Goal: Information Seeking & Learning: Learn about a topic

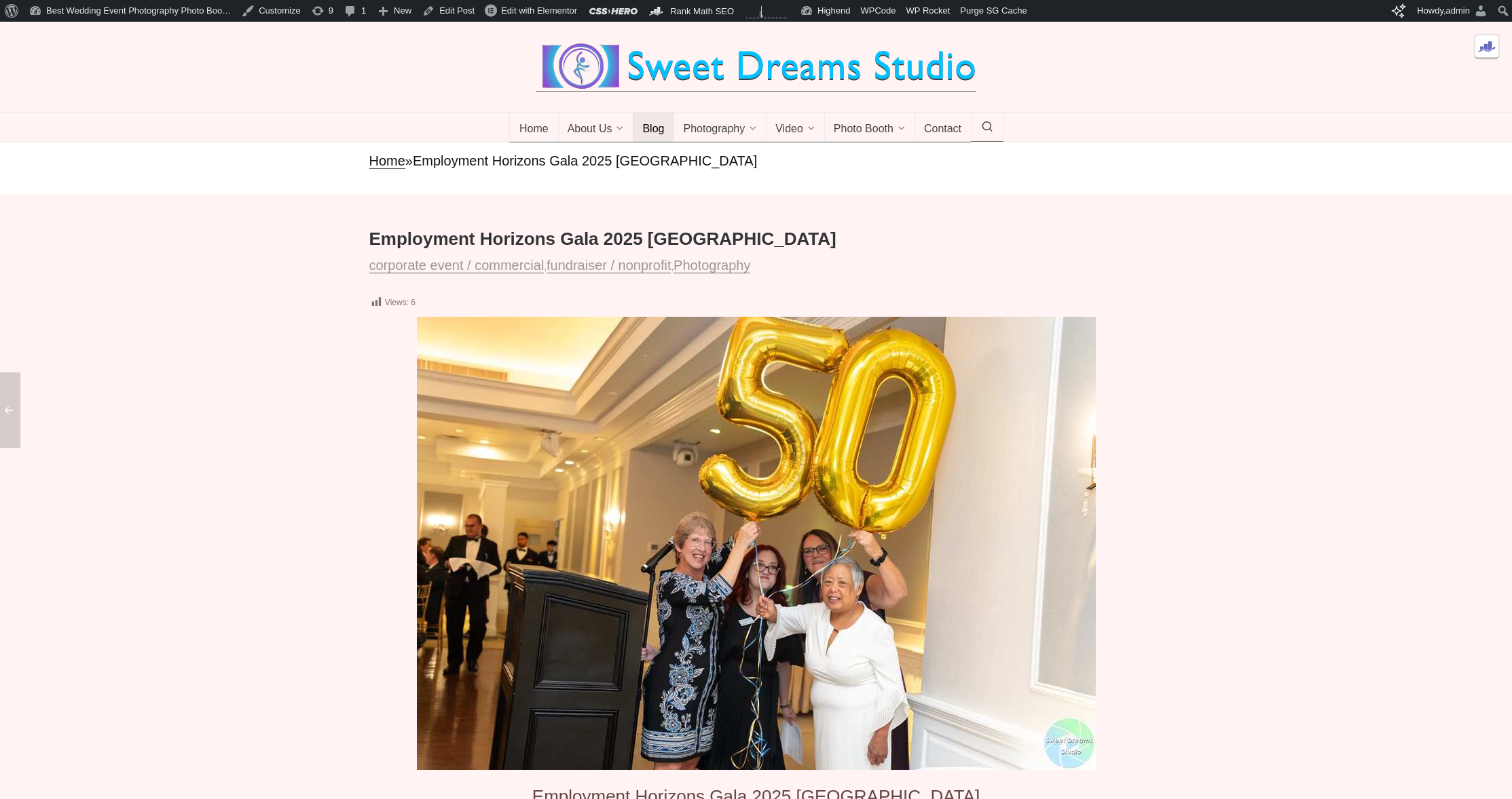
click at [643, 136] on span "Blog" at bounding box center [653, 130] width 22 height 13
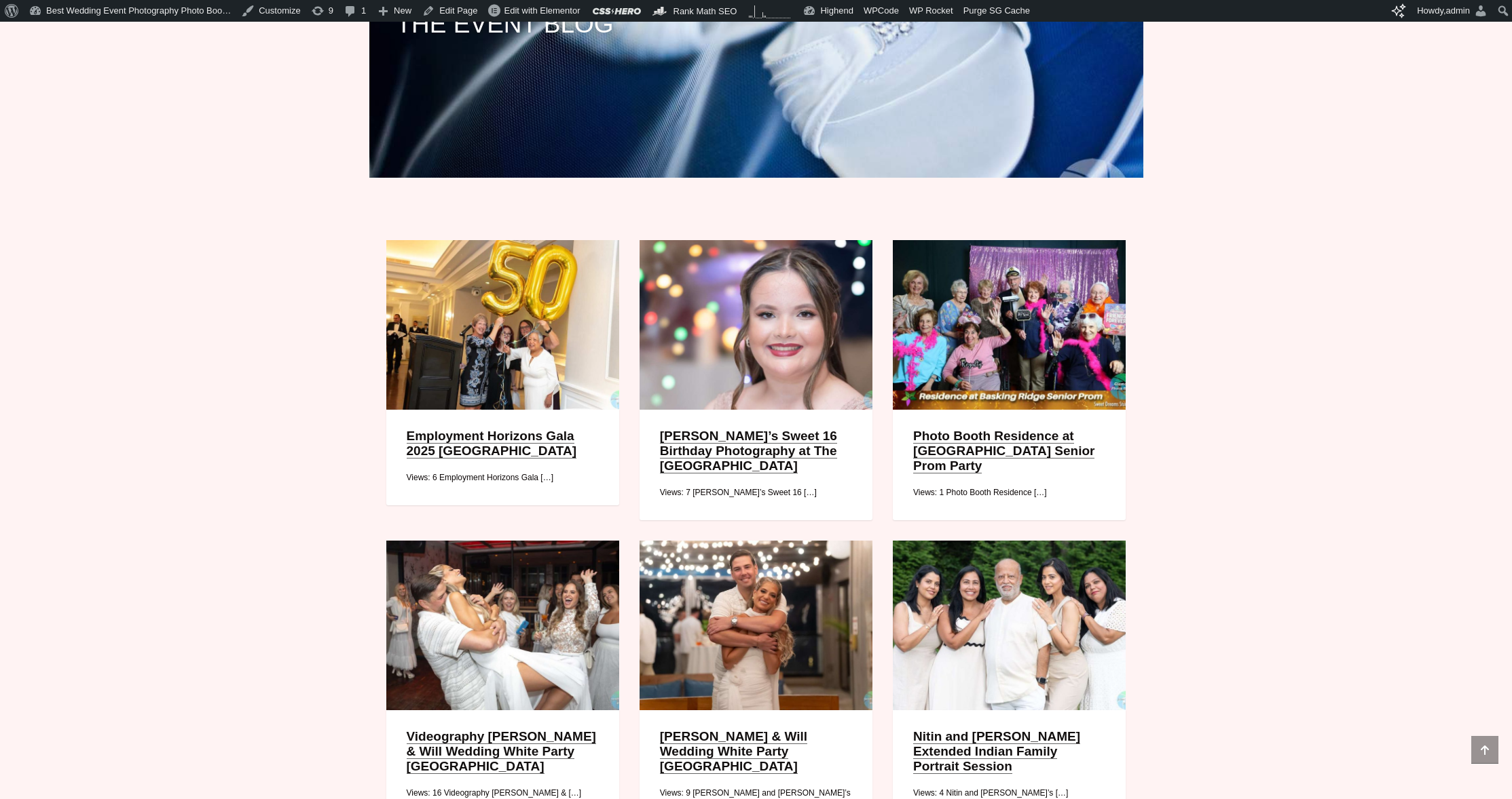
scroll to position [462, 0]
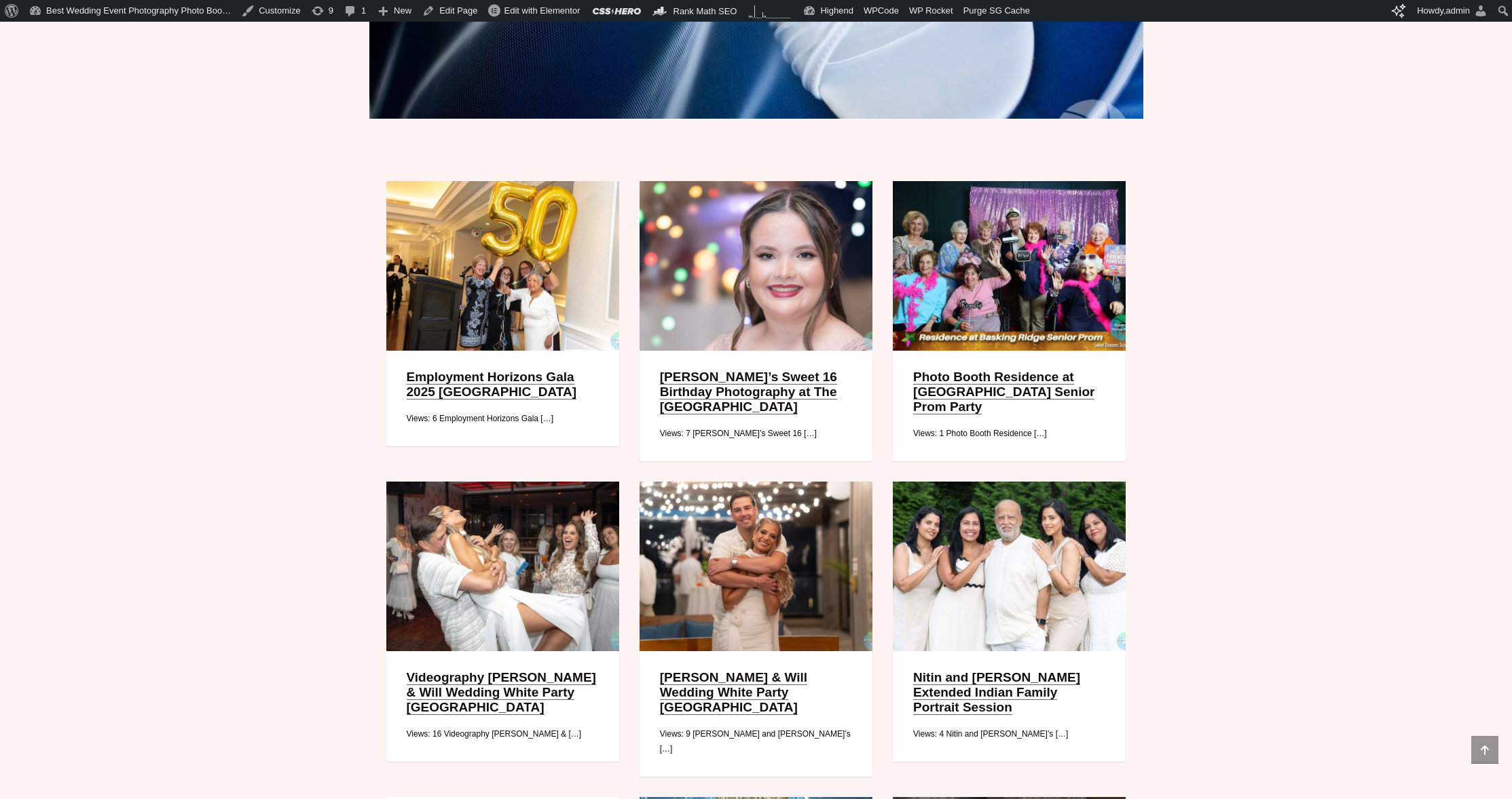
click at [1030, 399] on link "Photo Booth Residence at [GEOGRAPHIC_DATA] Senior Prom Party" at bounding box center [1004, 392] width 181 height 45
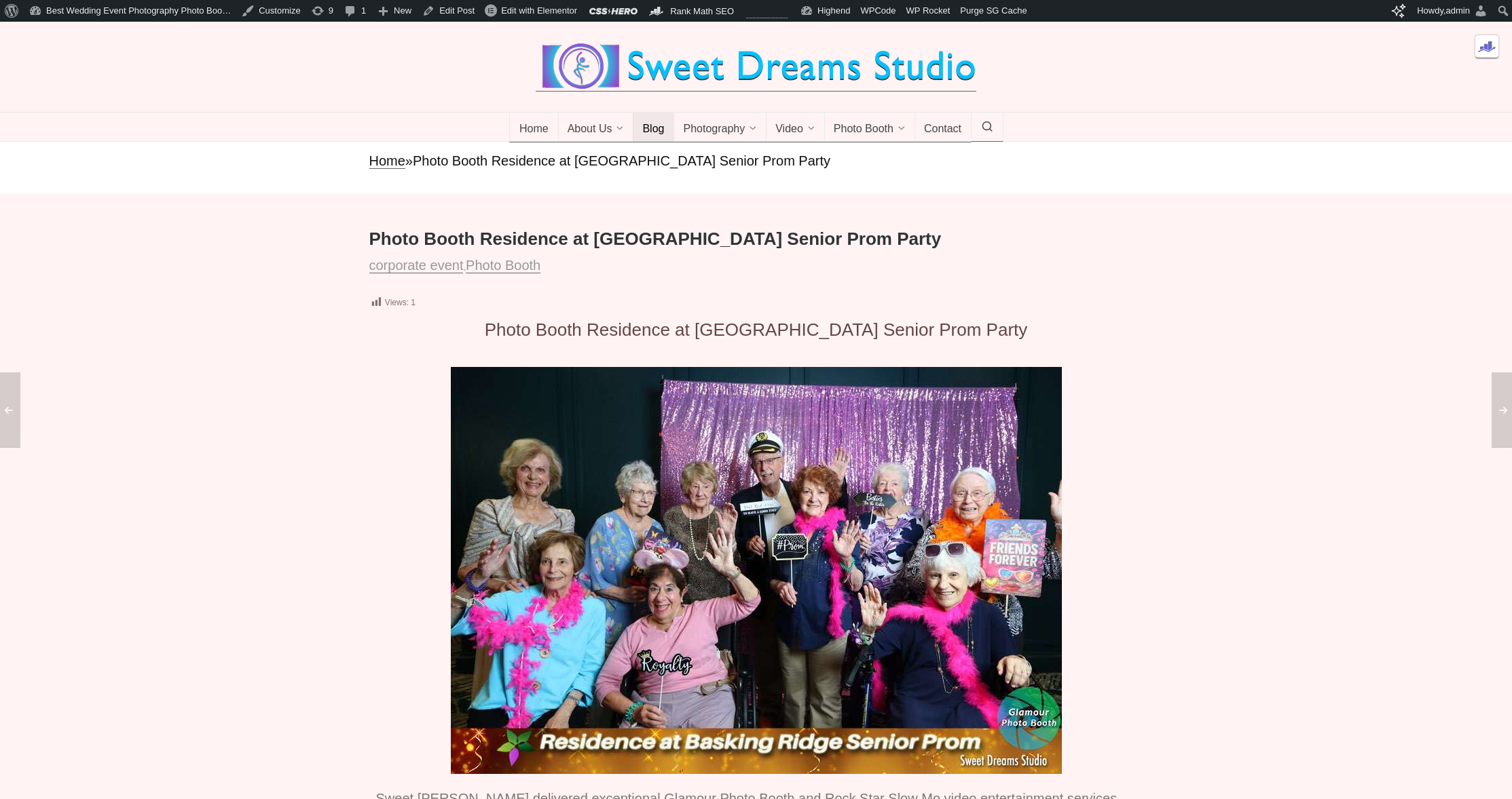
click at [655, 136] on span "Blog" at bounding box center [653, 130] width 22 height 13
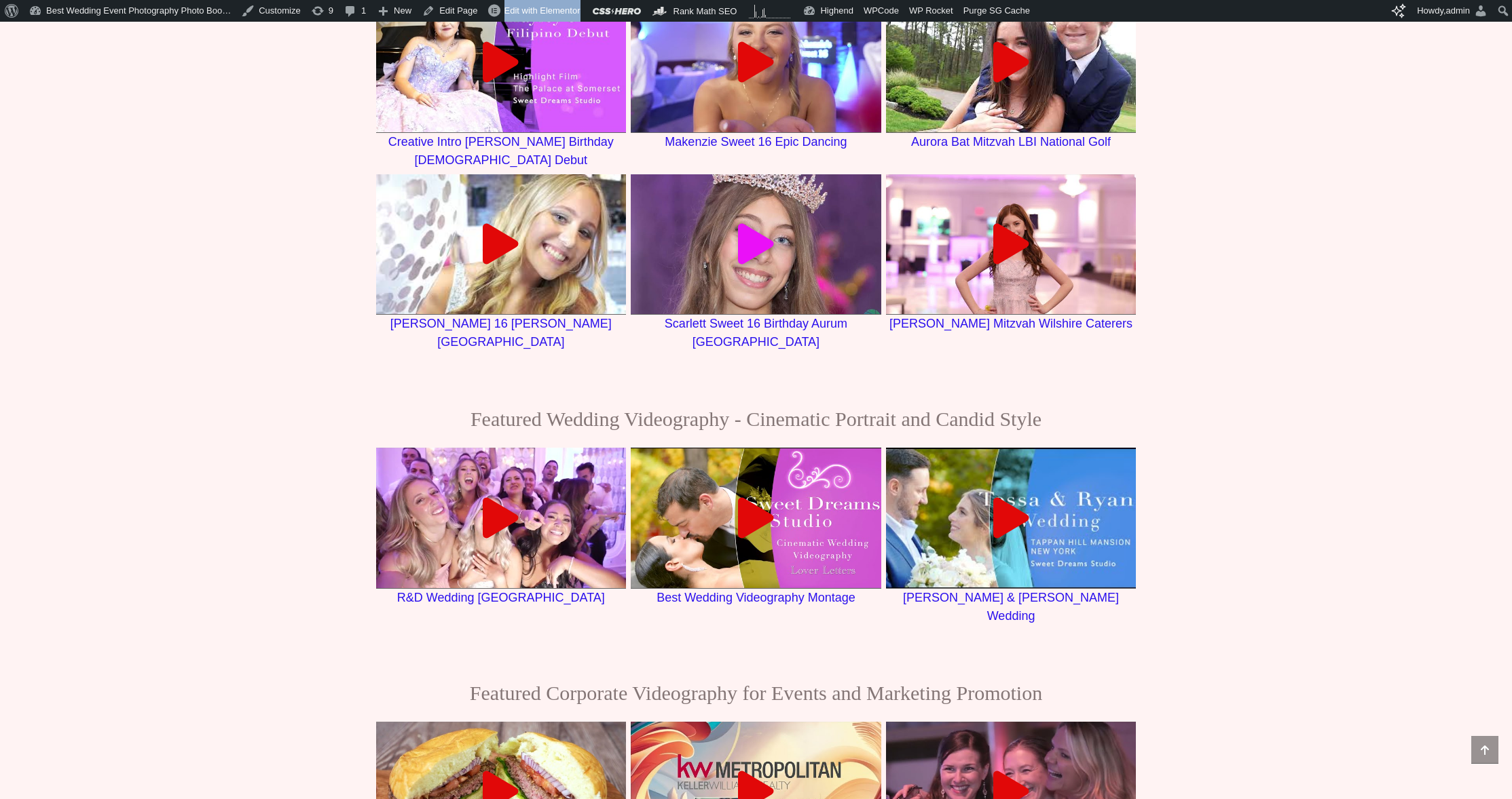
scroll to position [1663, 0]
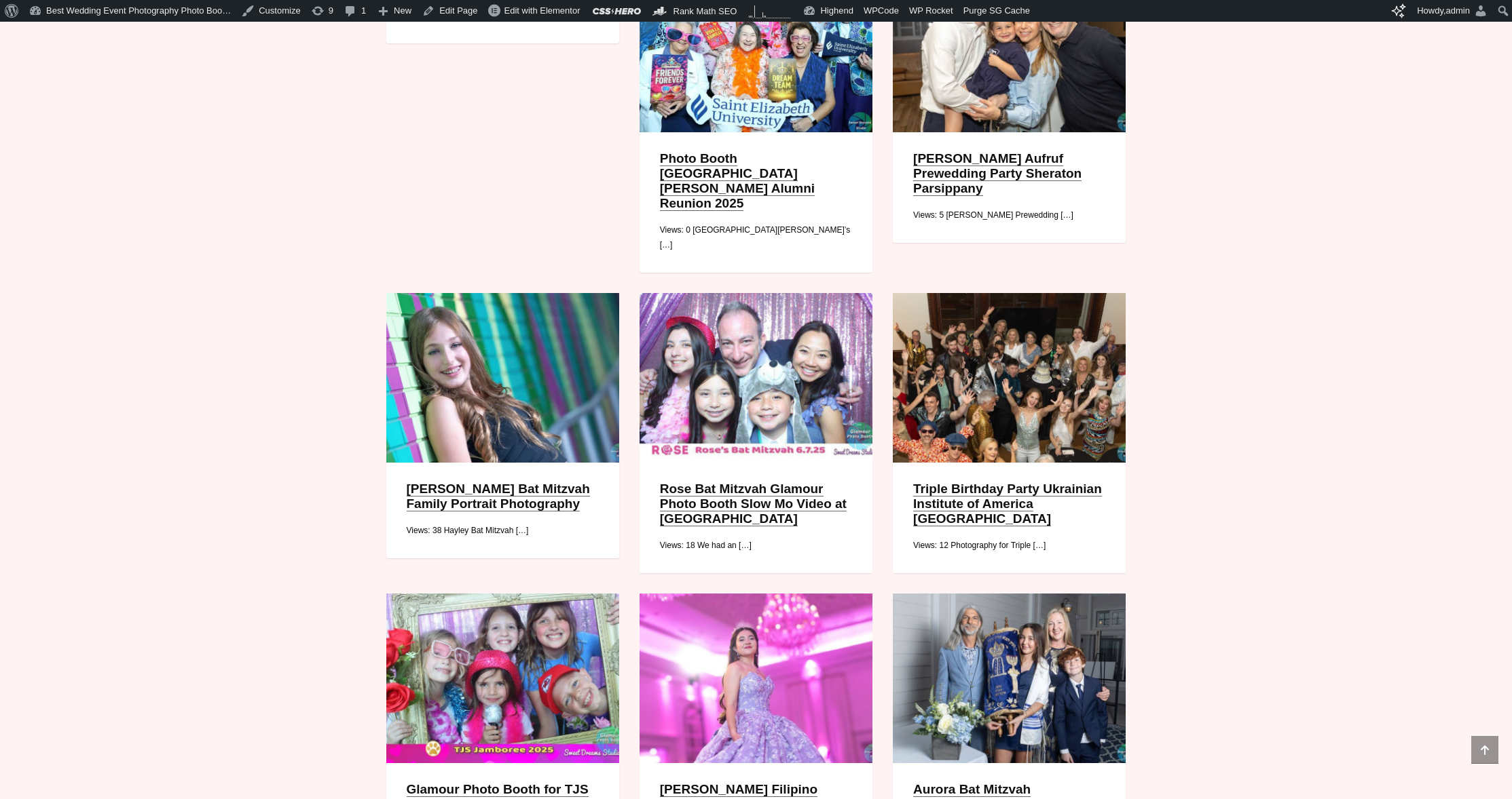
scroll to position [1718, 0]
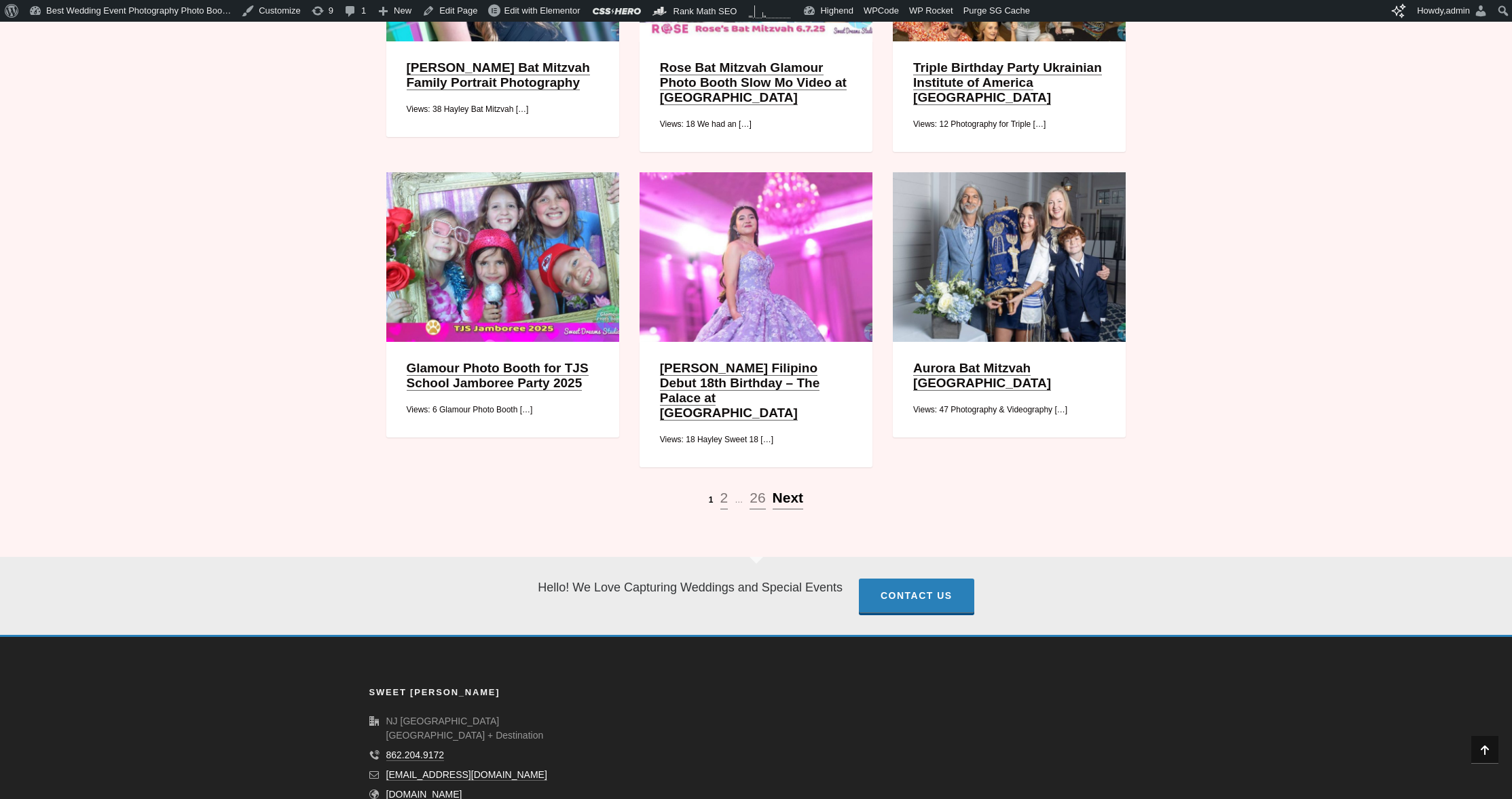
click at [789, 490] on span "Next" at bounding box center [789, 497] width 31 height 16
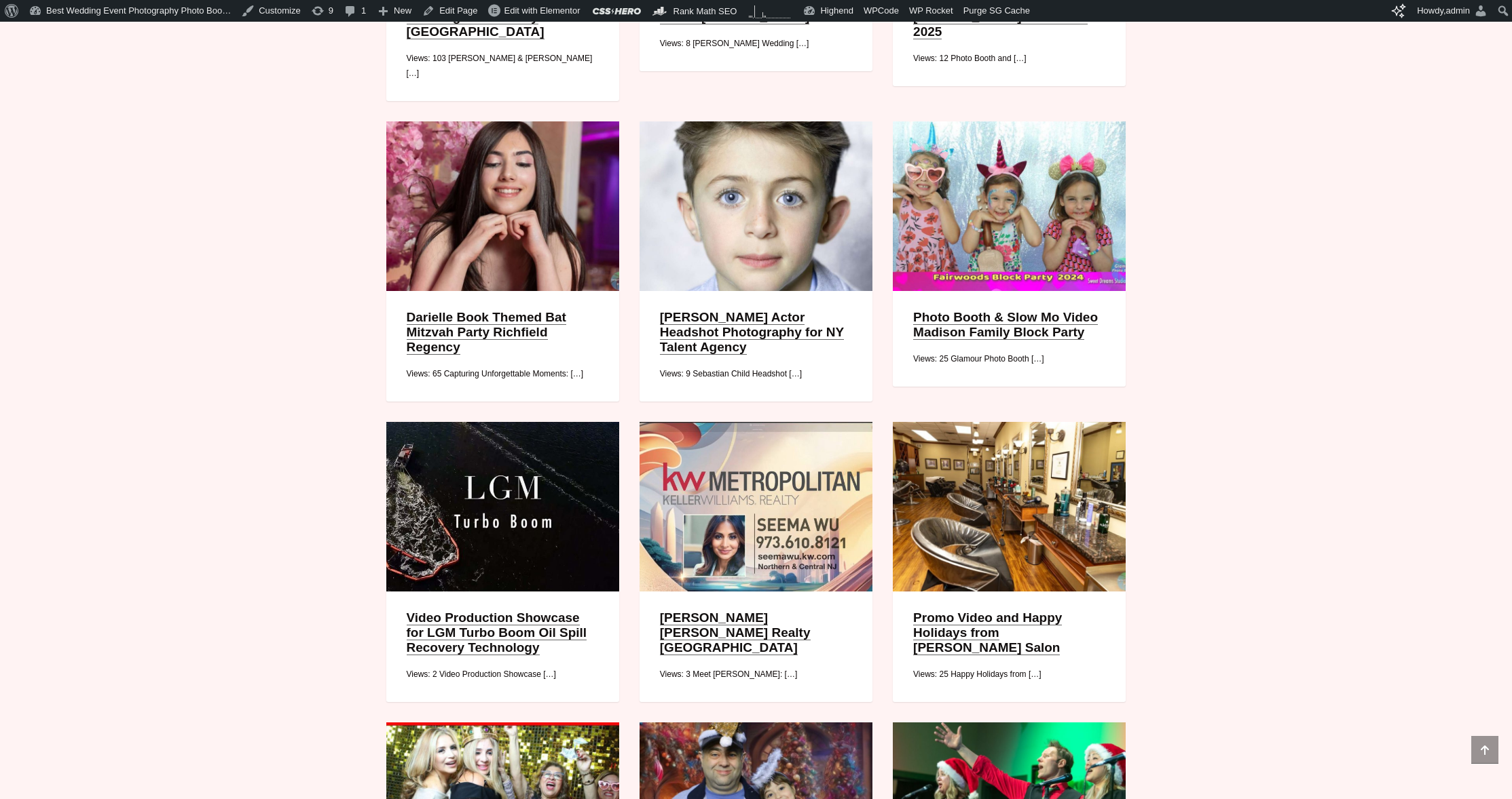
scroll to position [741, 0]
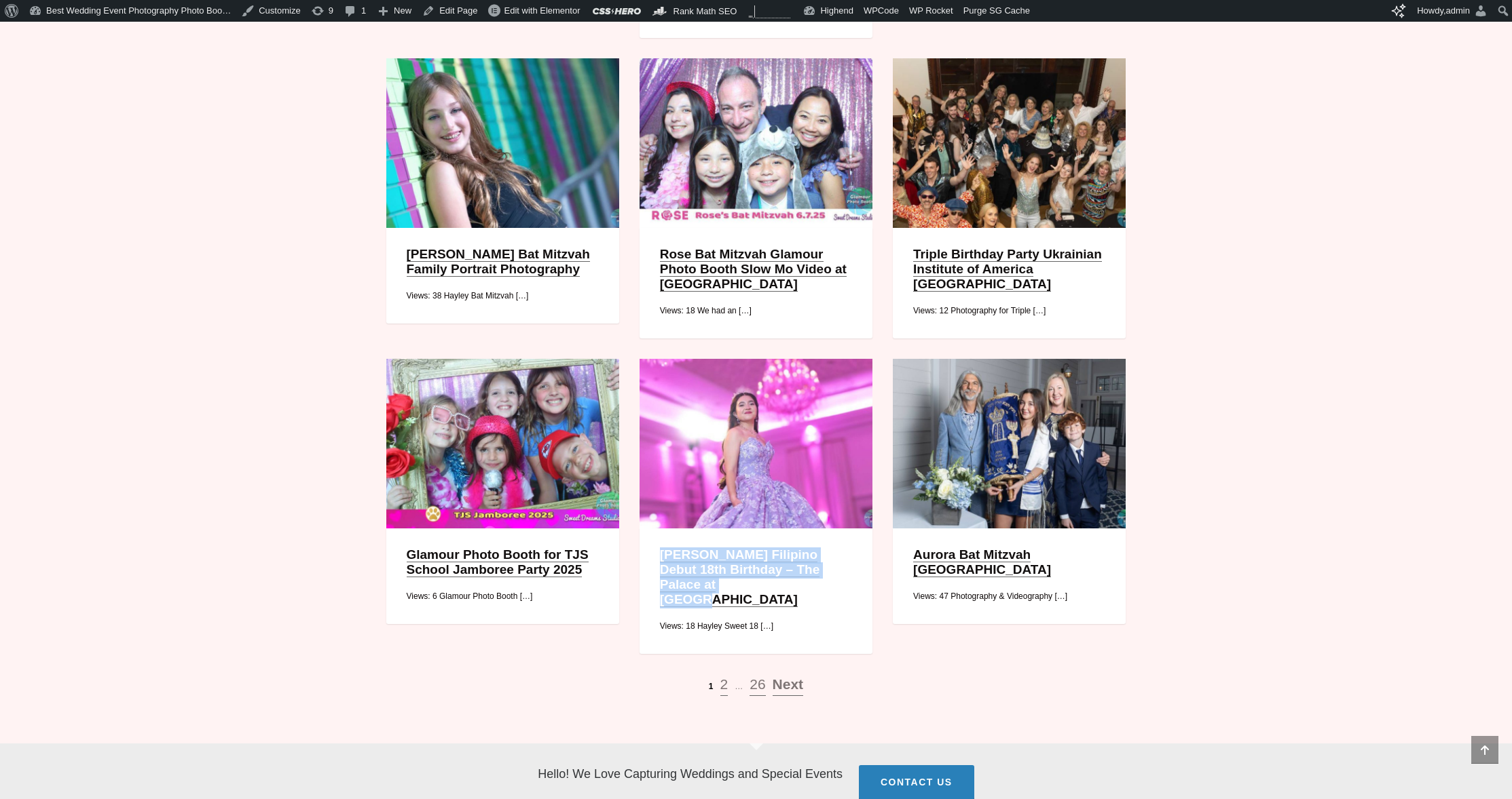
scroll to position [1630, 0]
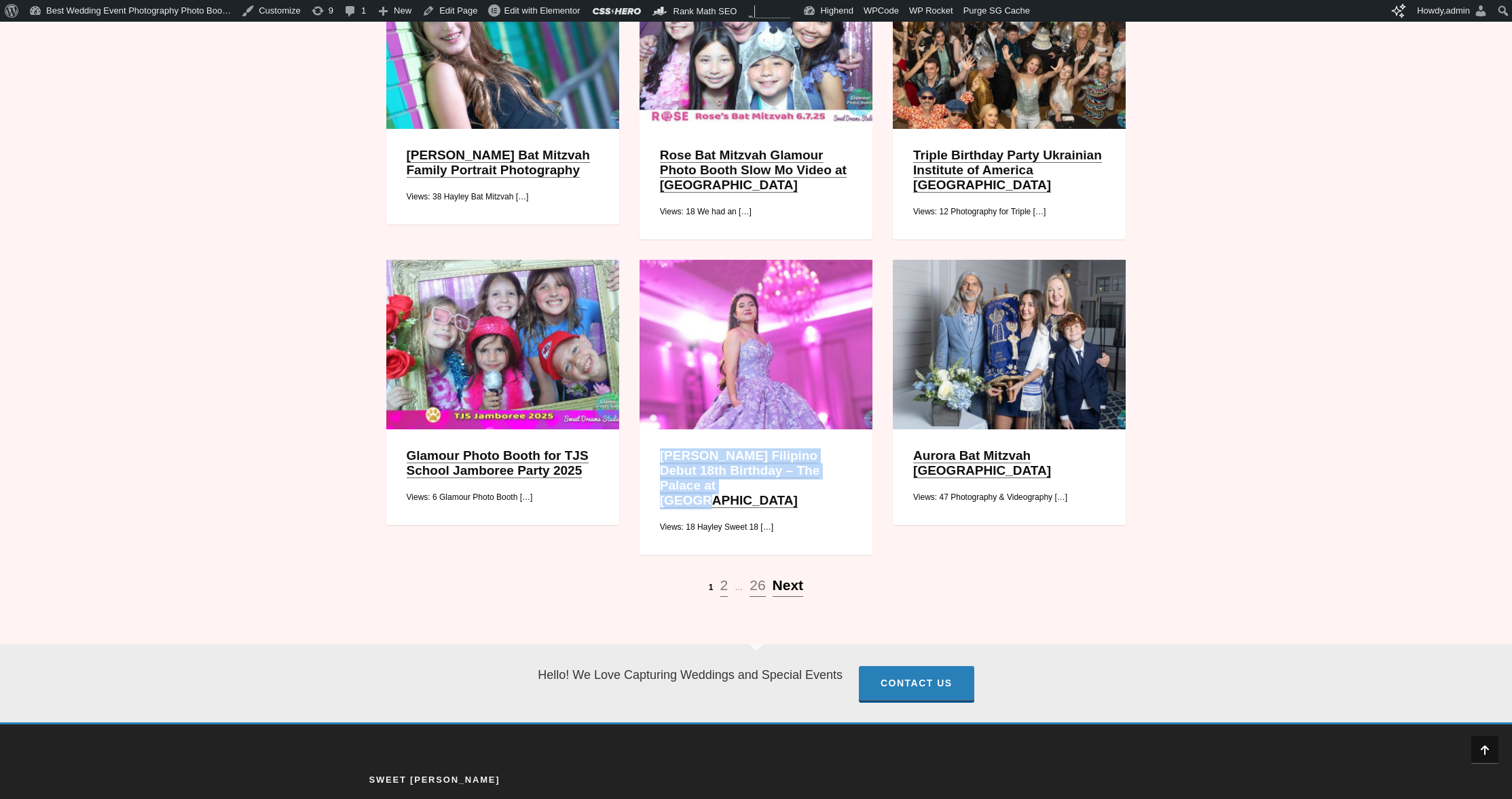
click at [785, 577] on span "Next" at bounding box center [789, 585] width 31 height 16
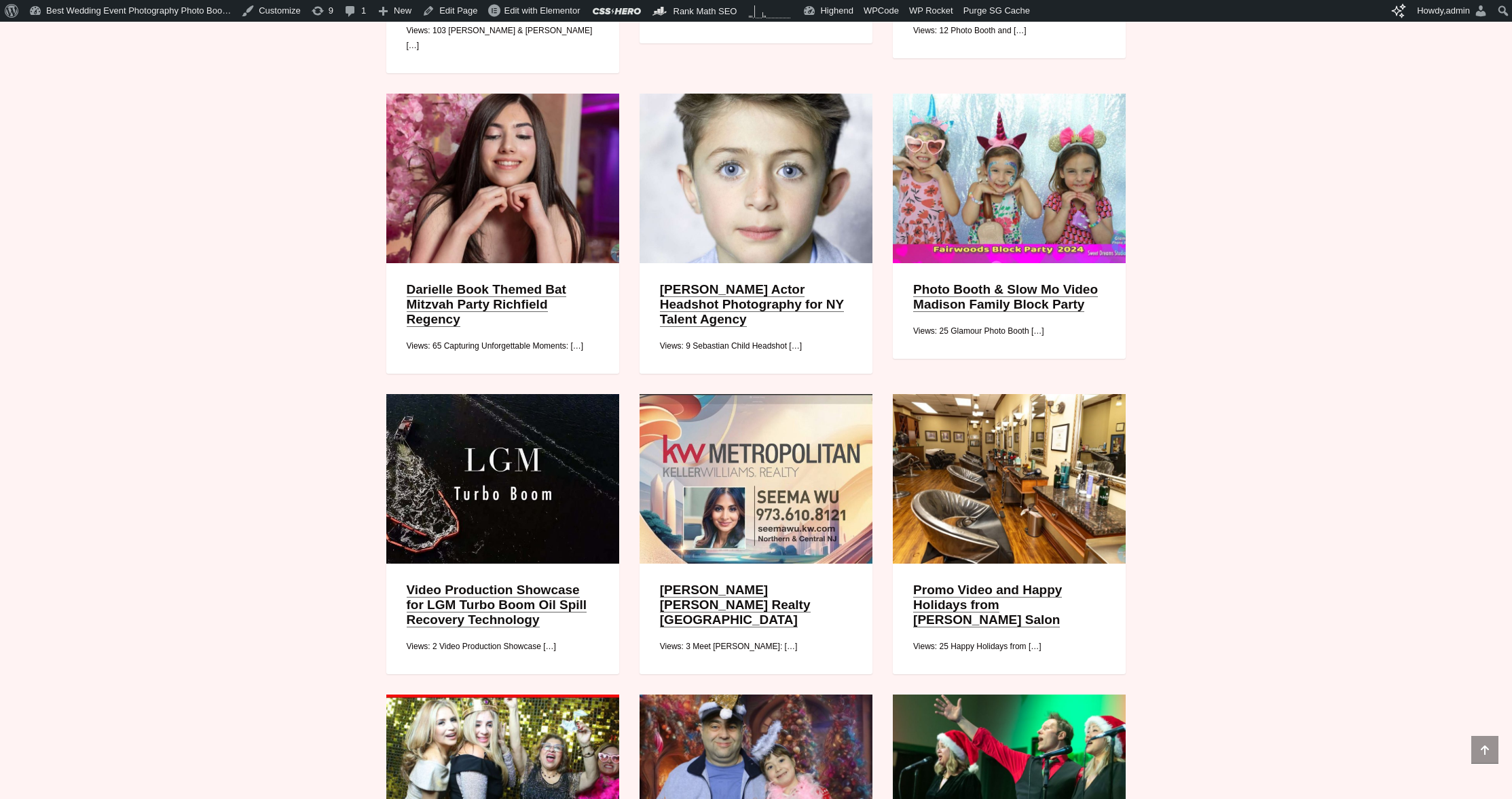
scroll to position [1465, 0]
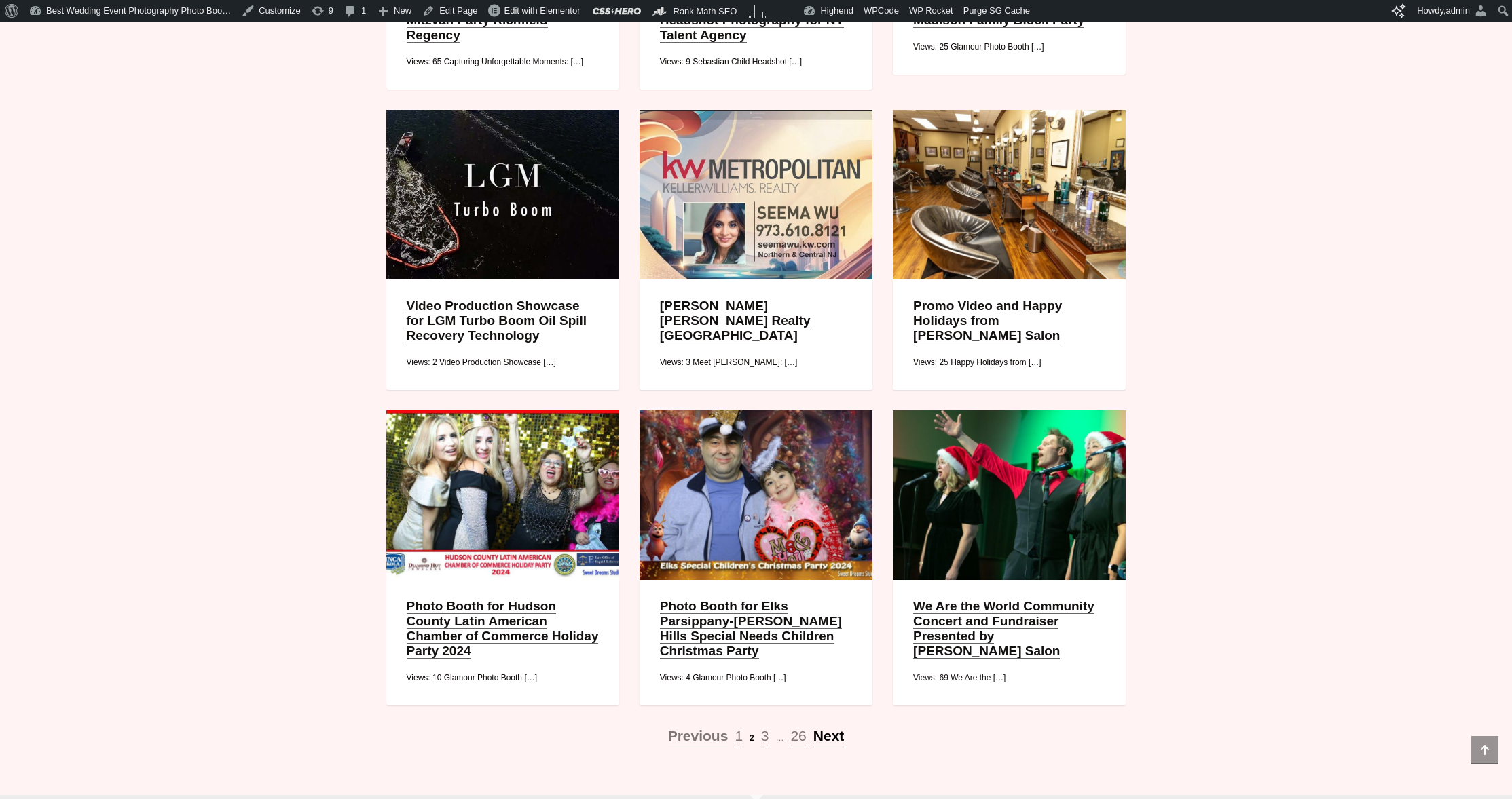
click at [828, 731] on span "Next" at bounding box center [829, 735] width 31 height 16
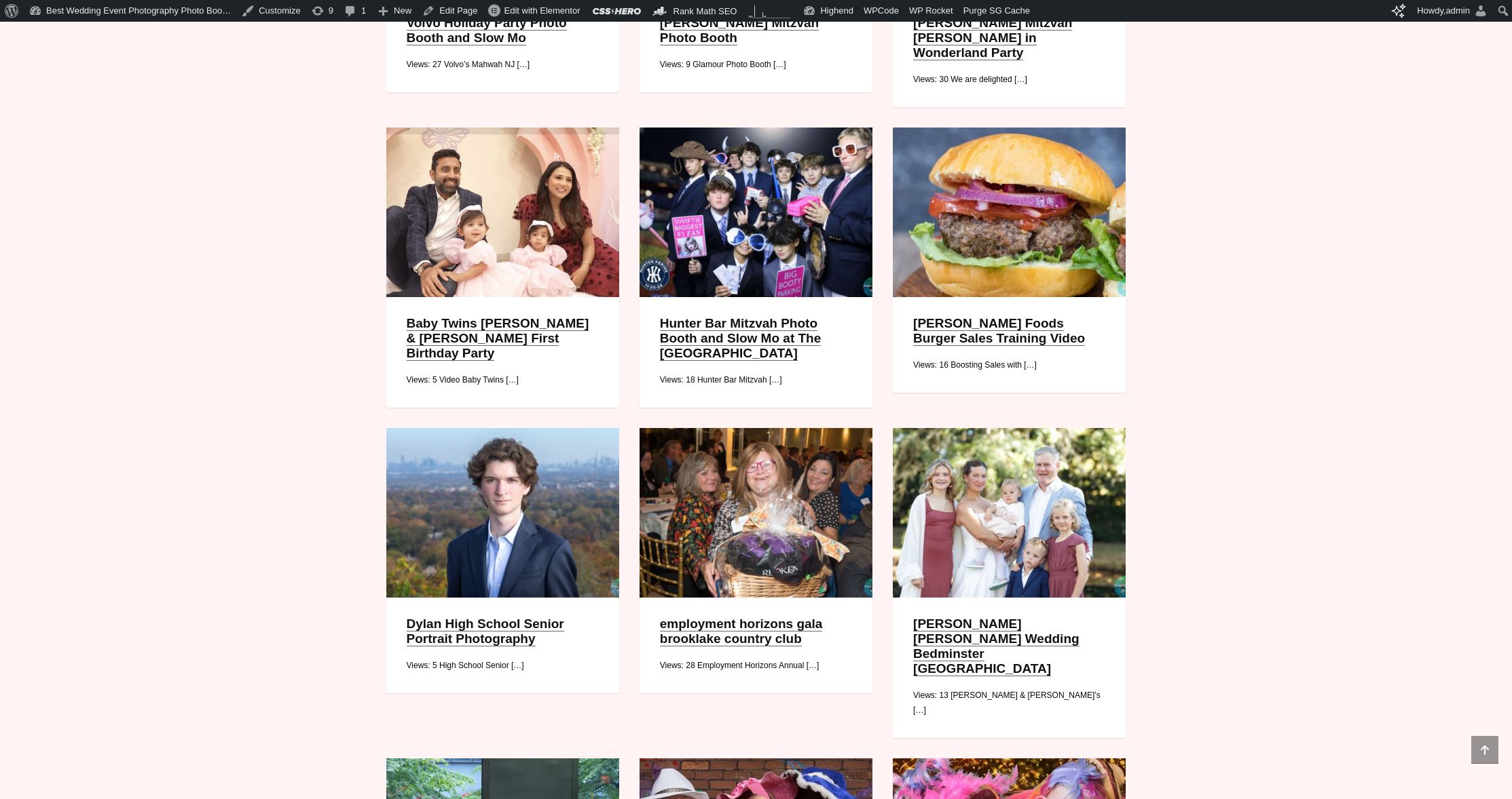
scroll to position [350, 0]
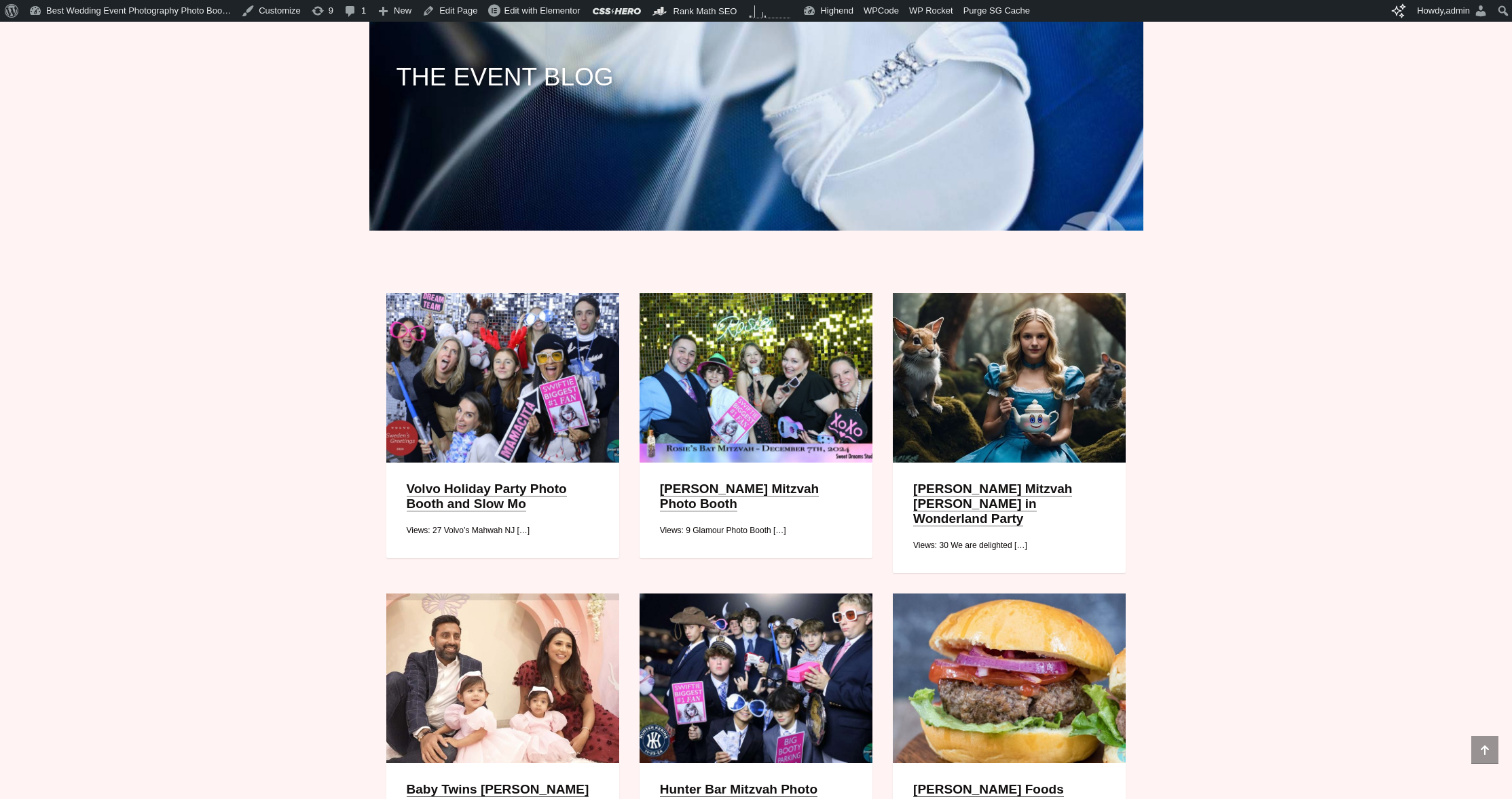
click at [766, 361] on div at bounding box center [756, 377] width 233 height 170
click at [759, 512] on link "Rosie Bat Mitzvah Photo Booth" at bounding box center [739, 497] width 159 height 30
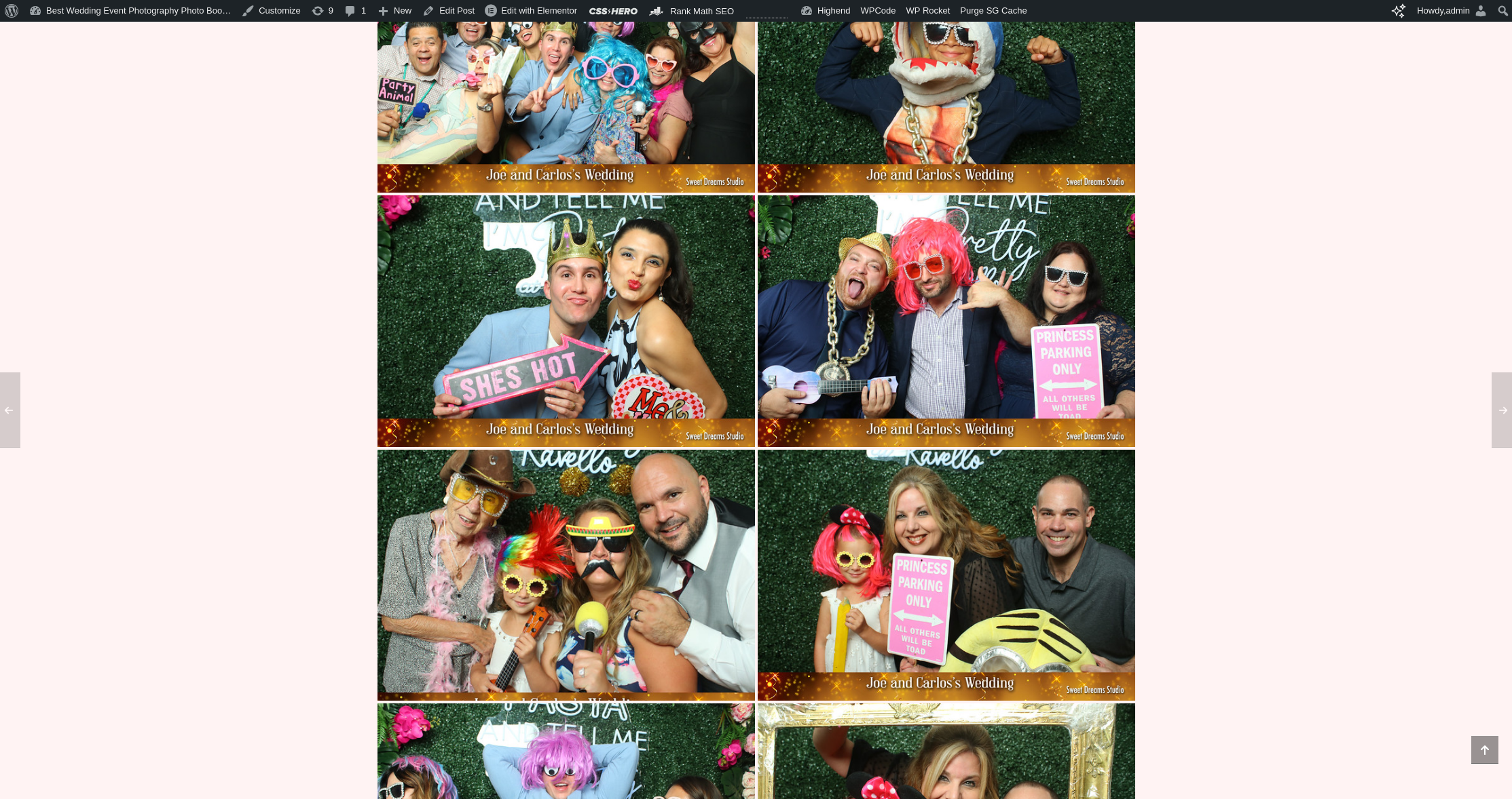
scroll to position [6466, 0]
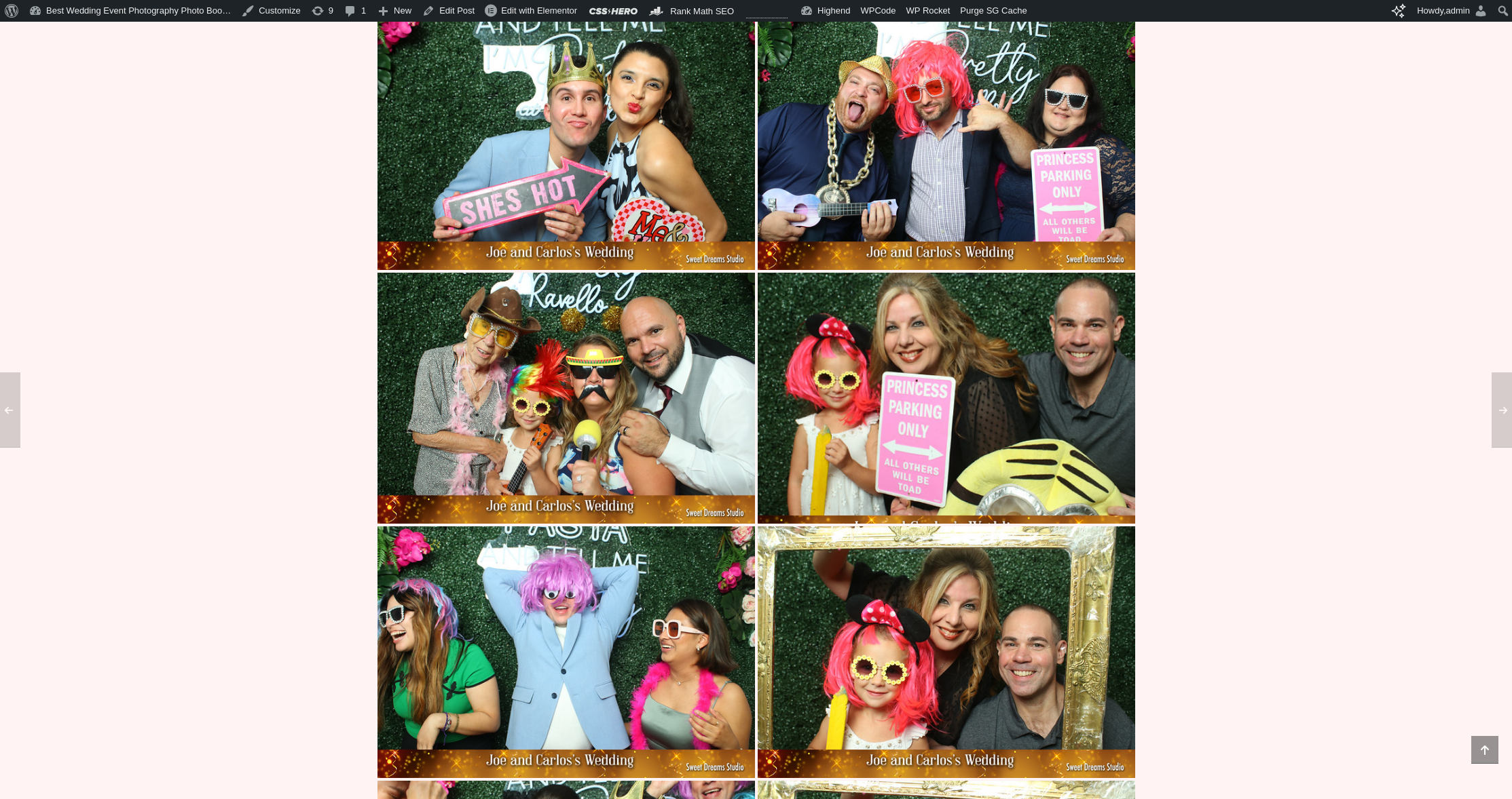
click at [967, 299] on img at bounding box center [946, 398] width 453 height 302
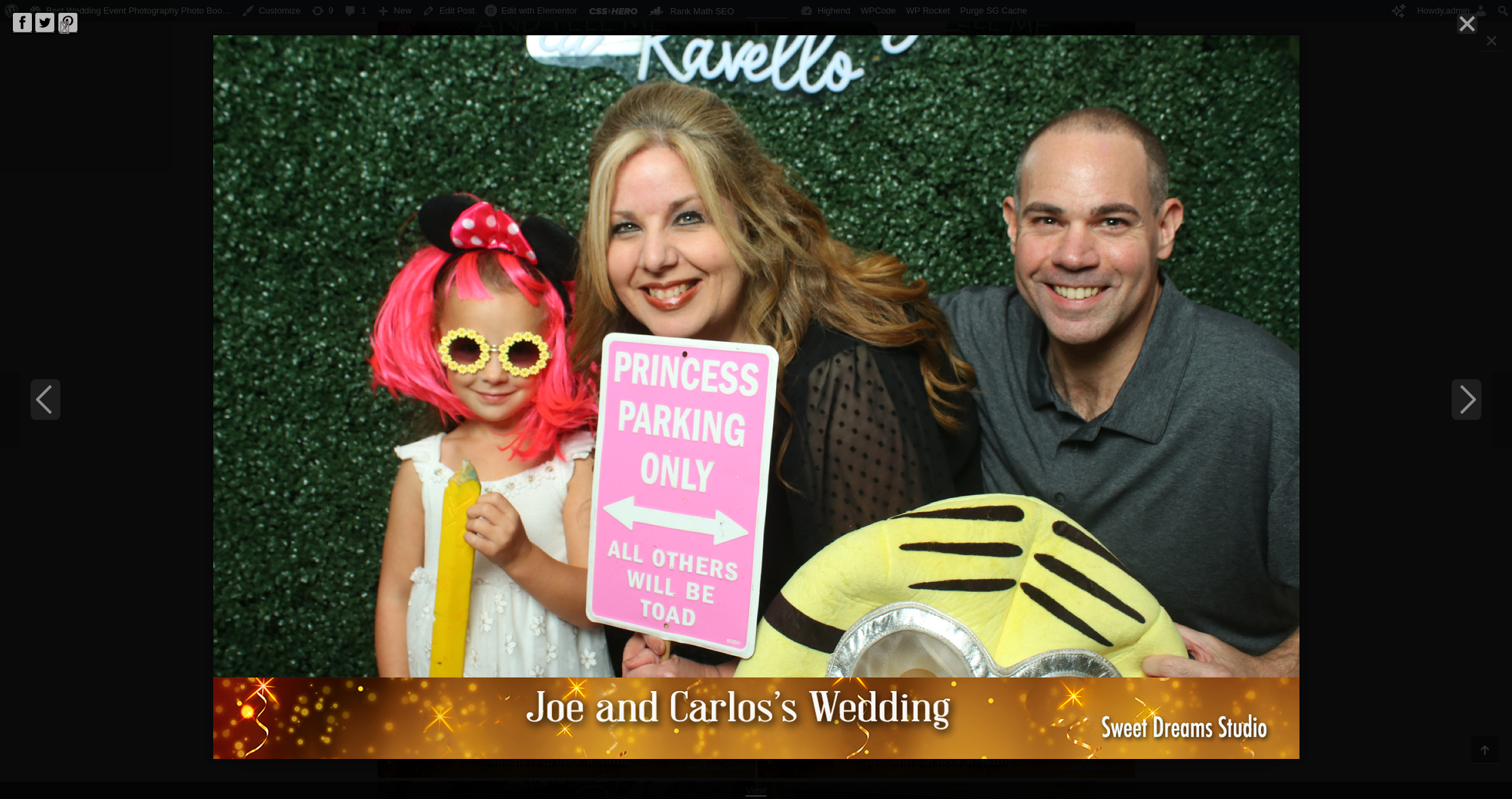
click at [141, 237] on div "View" at bounding box center [756, 400] width 1512 height 799
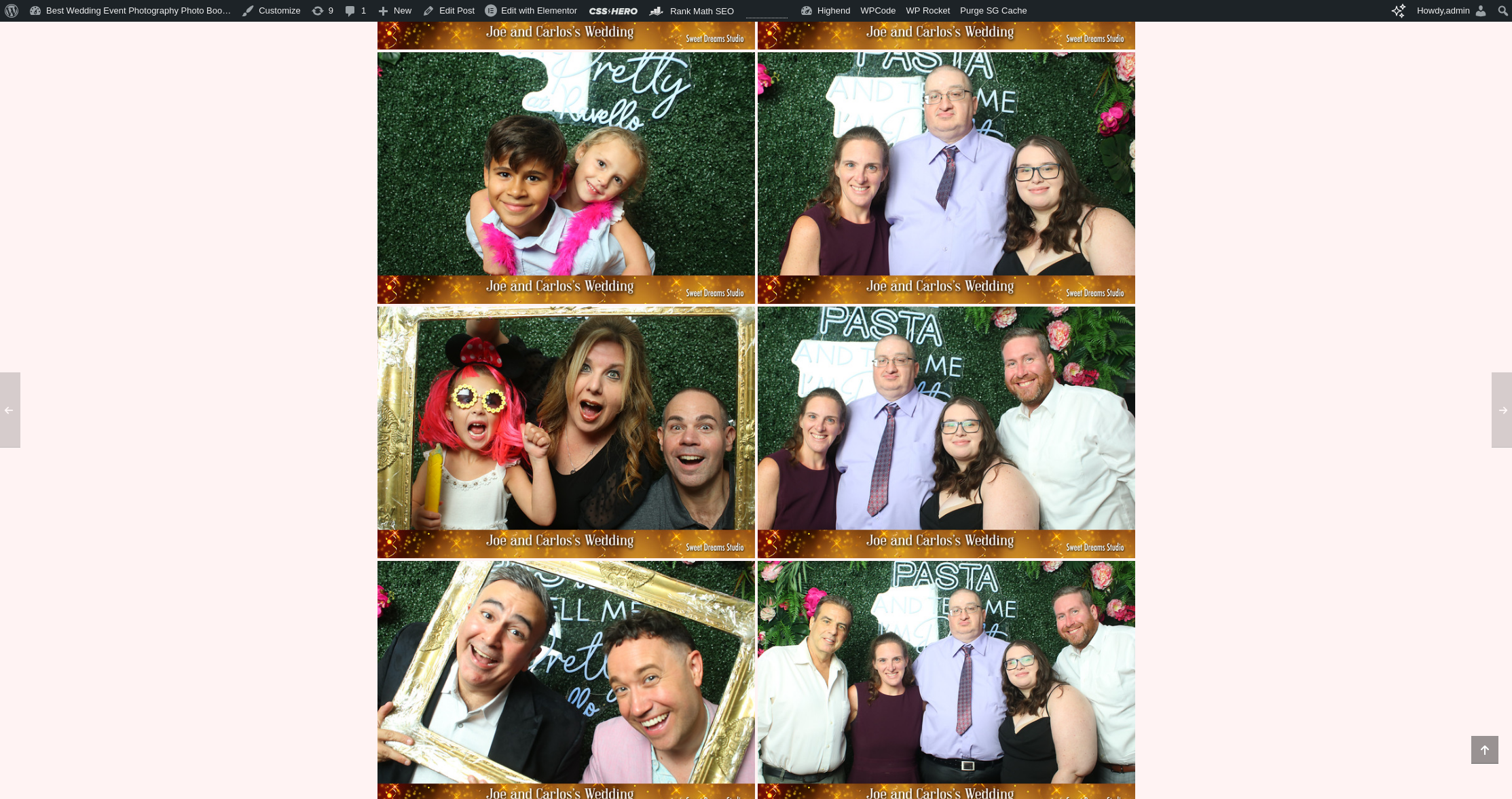
scroll to position [7605, 0]
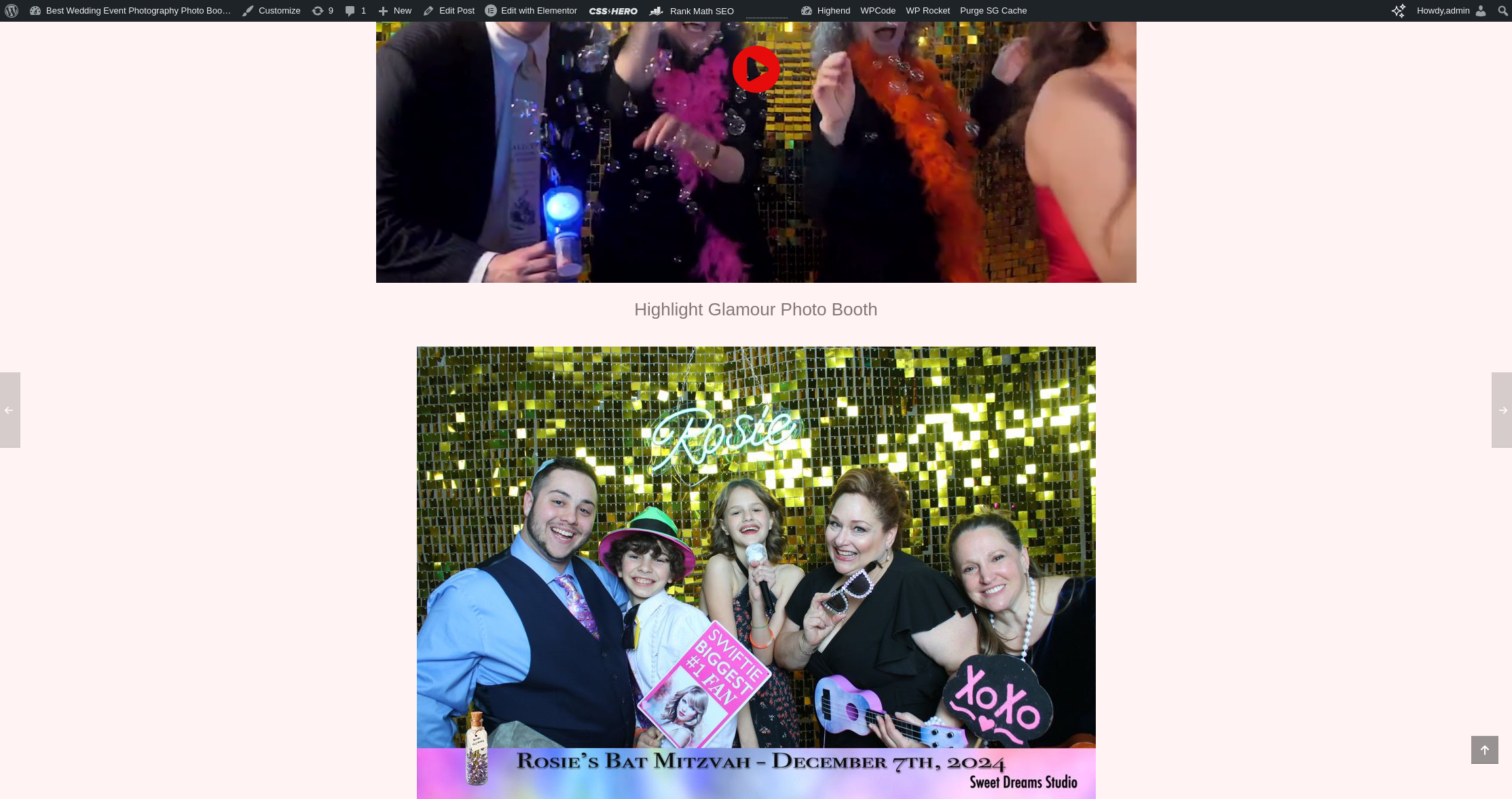
scroll to position [943, 0]
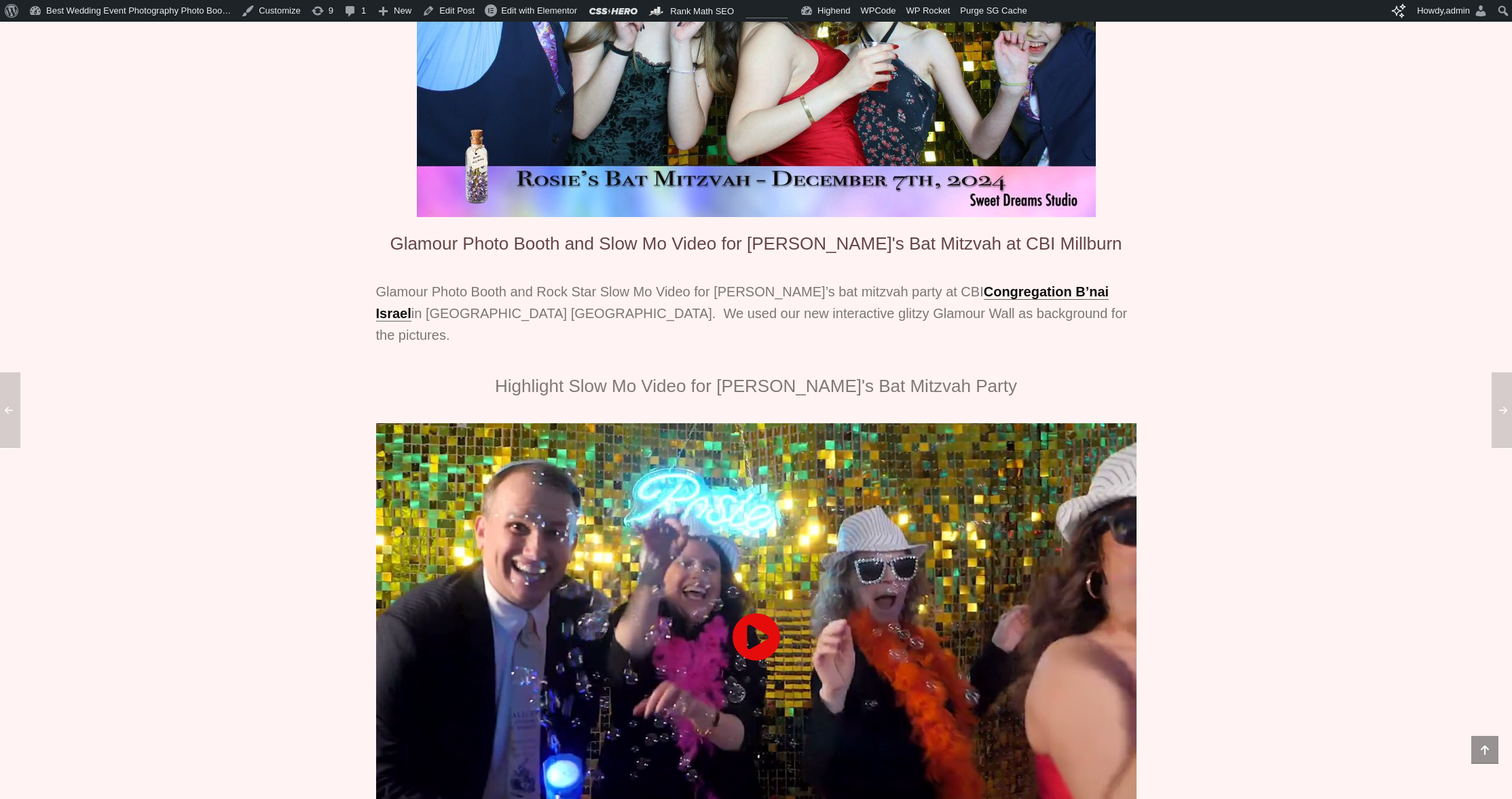
scroll to position [43, 0]
